Goal: Transaction & Acquisition: Purchase product/service

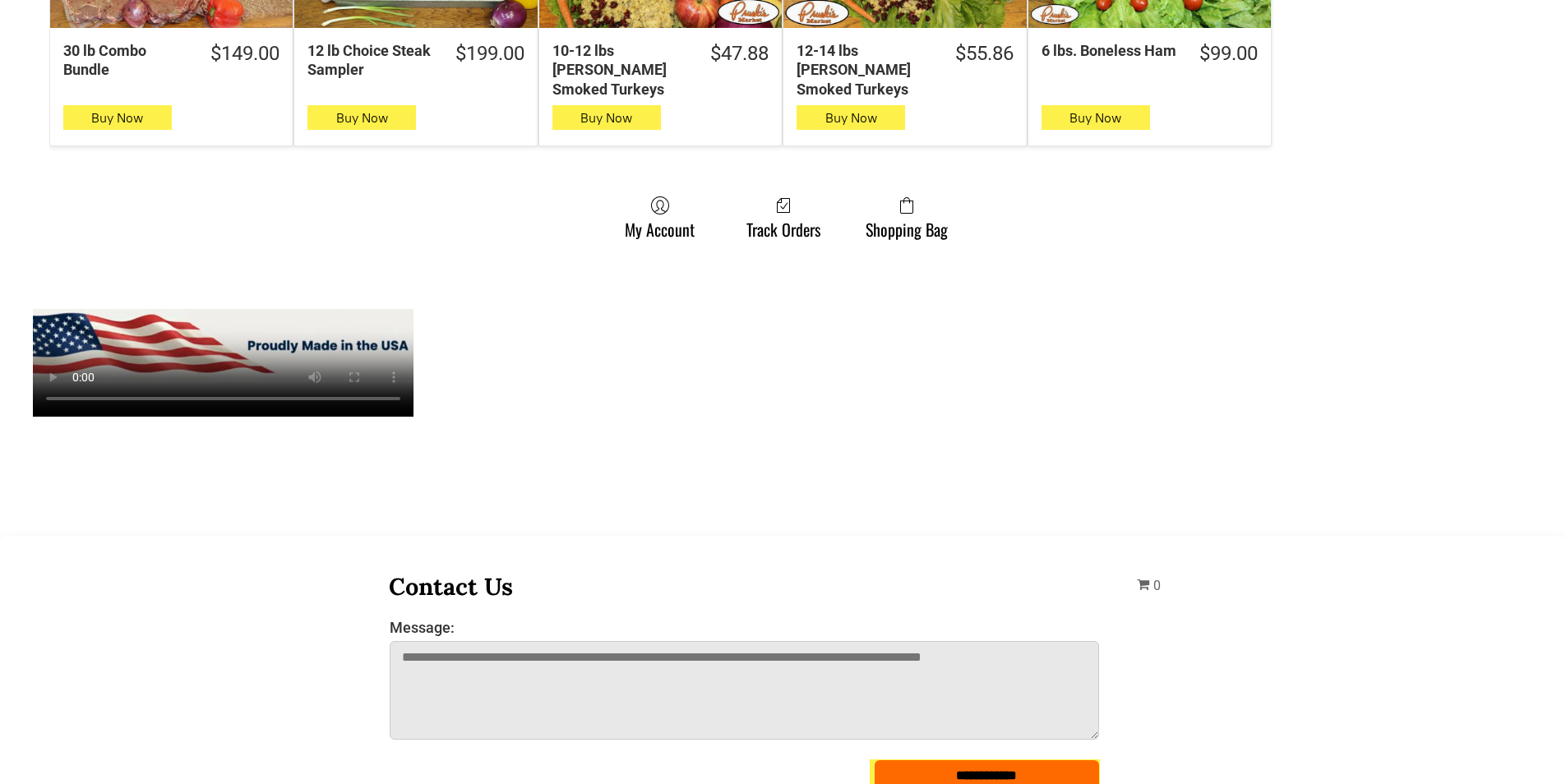
scroll to position [1314, 0]
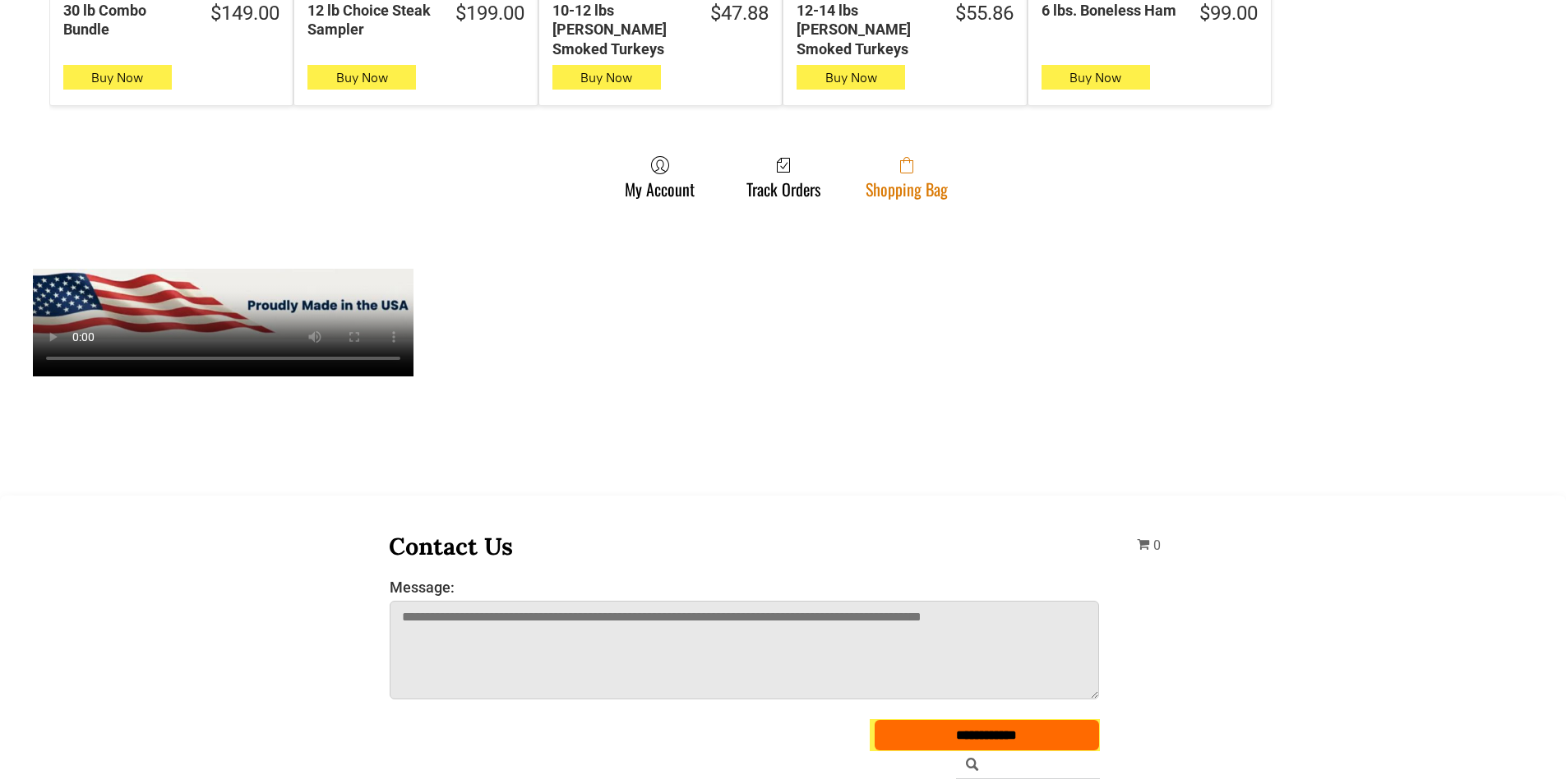
click at [938, 157] on span at bounding box center [906, 164] width 82 height 20
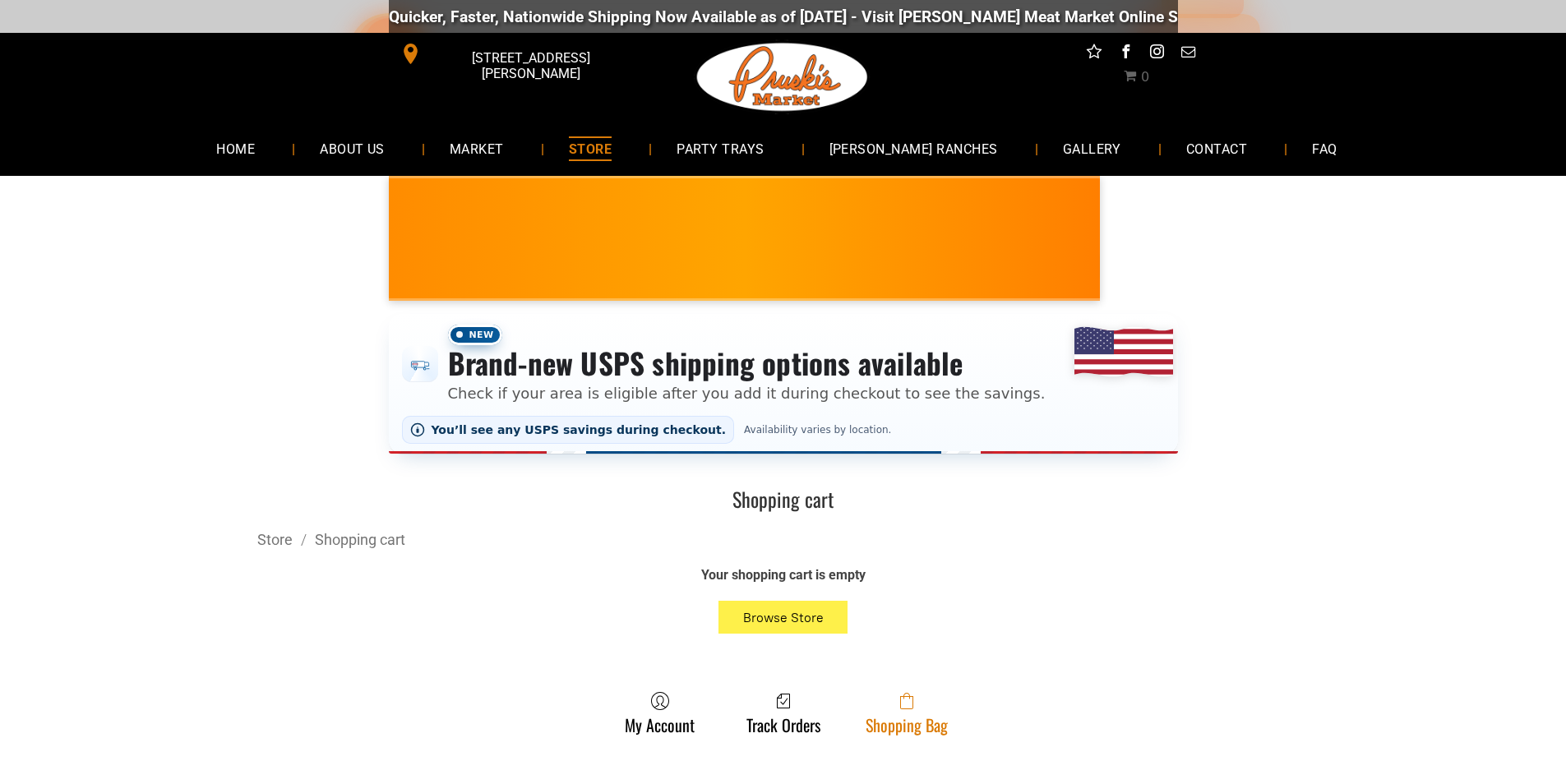
click at [925, 710] on span at bounding box center [906, 700] width 82 height 20
click at [939, 730] on link "Shopping Bag" at bounding box center [906, 712] width 99 height 43
click at [933, 701] on span at bounding box center [906, 700] width 82 height 20
